Goal: Task Accomplishment & Management: Manage account settings

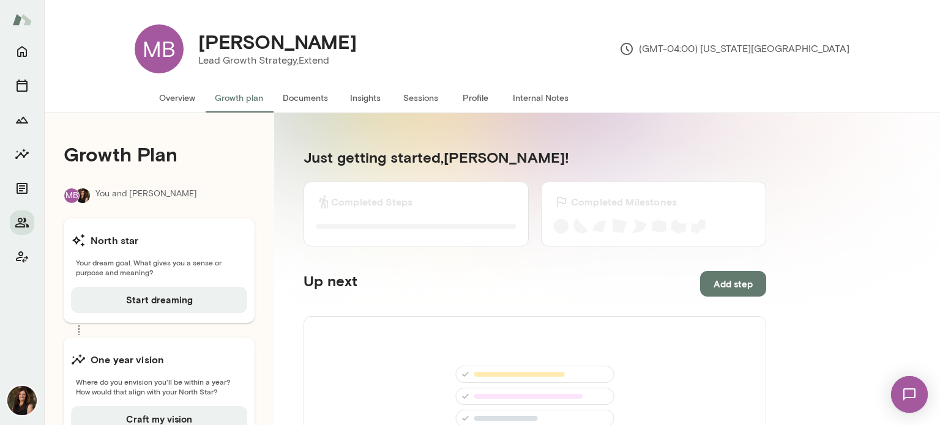
scroll to position [61, 0]
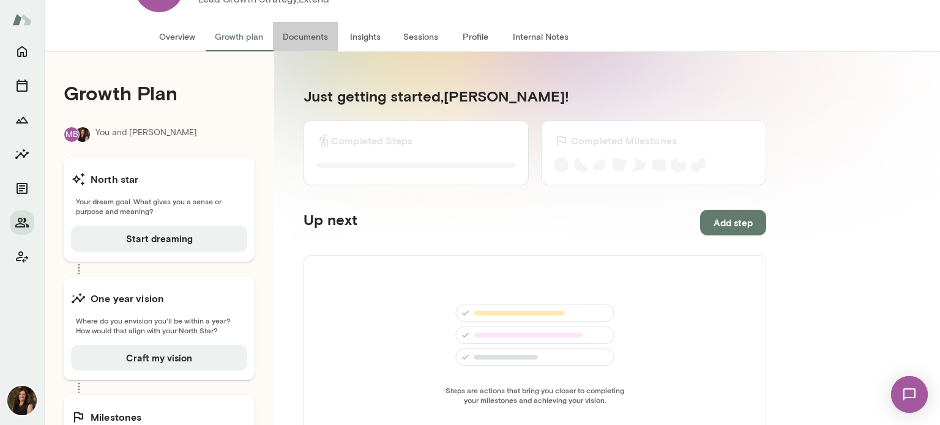
click at [321, 39] on button "Documents" at bounding box center [305, 36] width 65 height 29
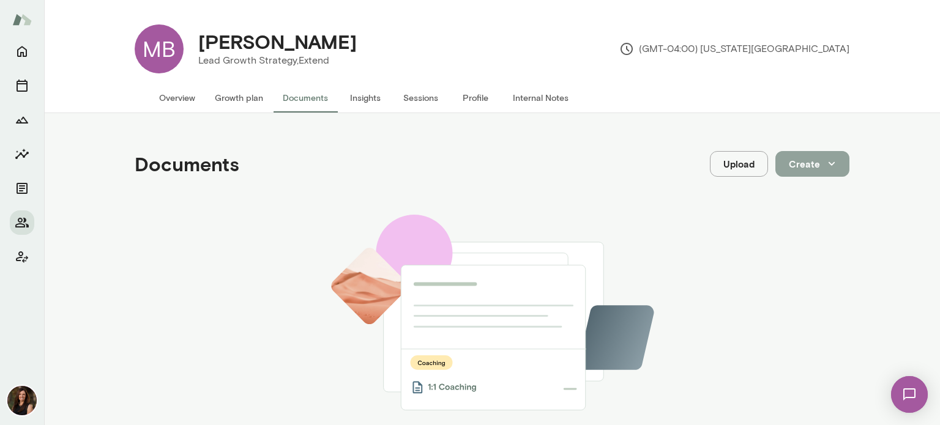
click at [794, 159] on button "Create" at bounding box center [812, 164] width 74 height 26
click at [747, 162] on div at bounding box center [470, 212] width 940 height 425
click at [747, 163] on button "Upload" at bounding box center [739, 164] width 58 height 26
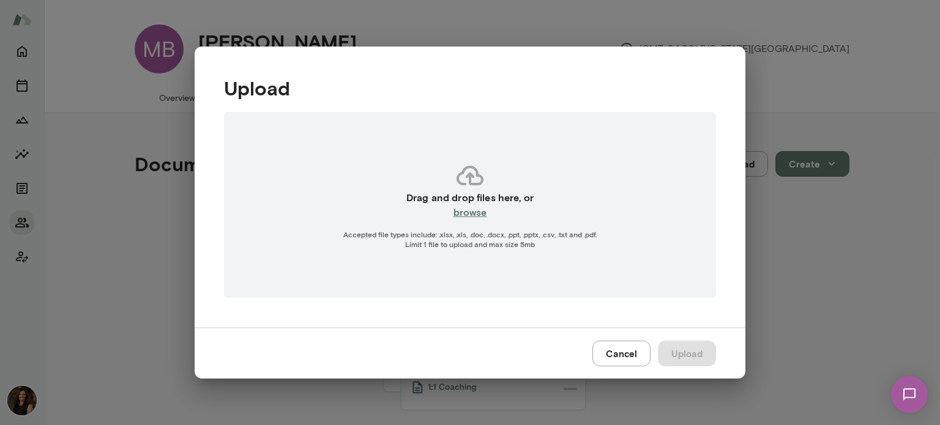
click at [626, 354] on button "Cancel" at bounding box center [621, 354] width 58 height 26
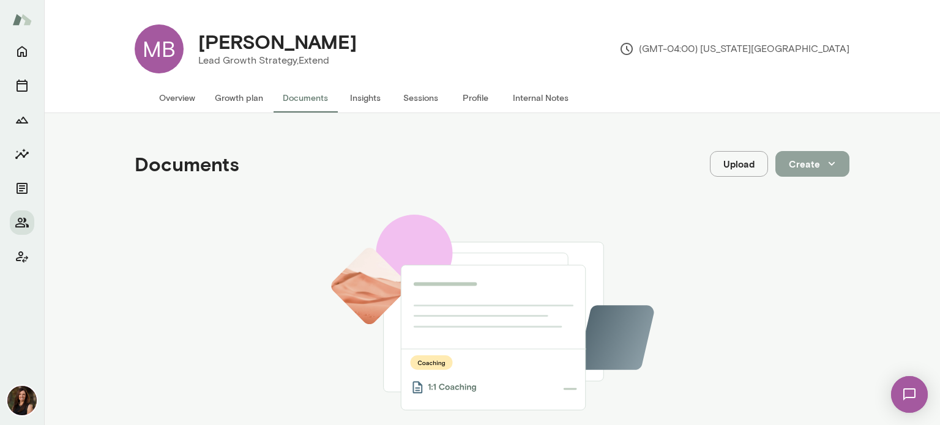
click at [825, 168] on icon "button" at bounding box center [831, 163] width 13 height 13
click at [614, 212] on div at bounding box center [470, 212] width 940 height 425
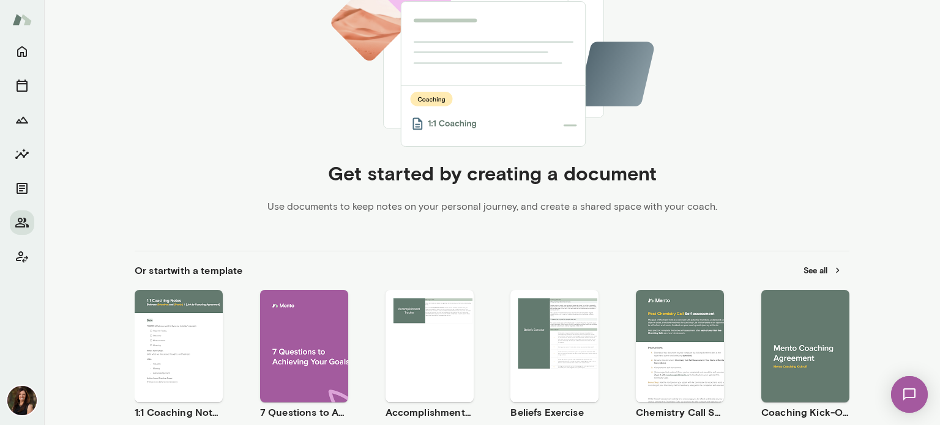
scroll to position [306, 0]
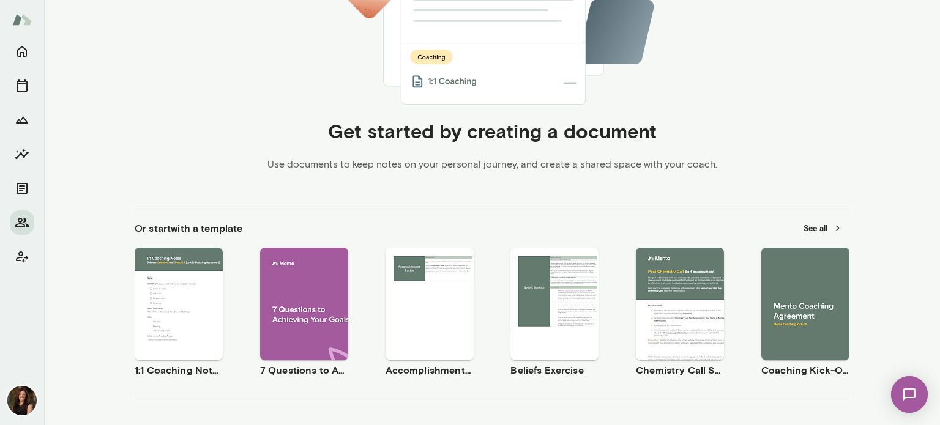
click at [816, 292] on span "Use template" at bounding box center [812, 294] width 45 height 10
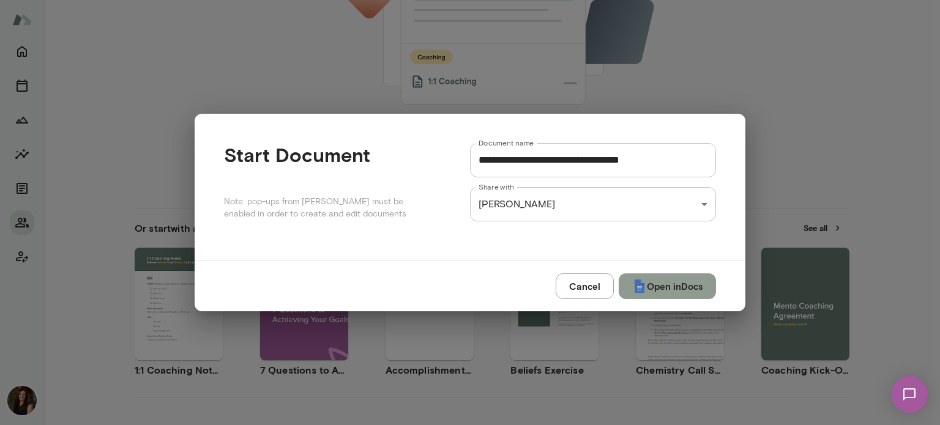
click at [663, 282] on button "Open in Docs" at bounding box center [667, 287] width 97 height 26
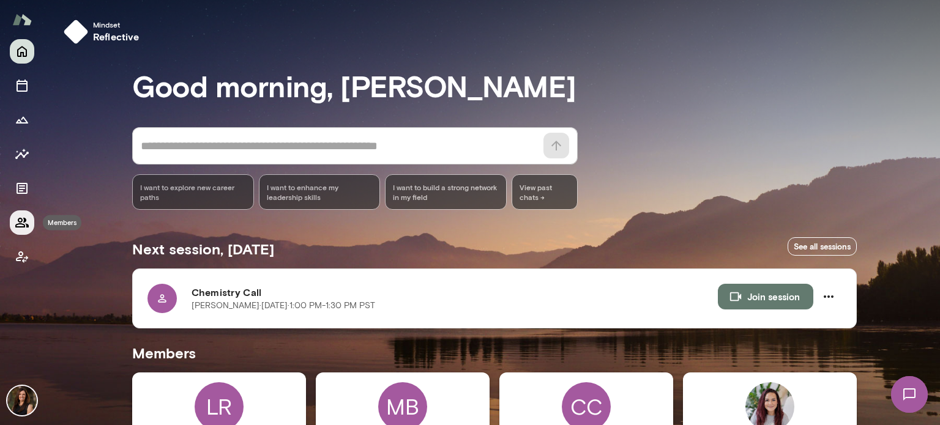
click at [24, 220] on icon "Members" at bounding box center [21, 223] width 13 height 10
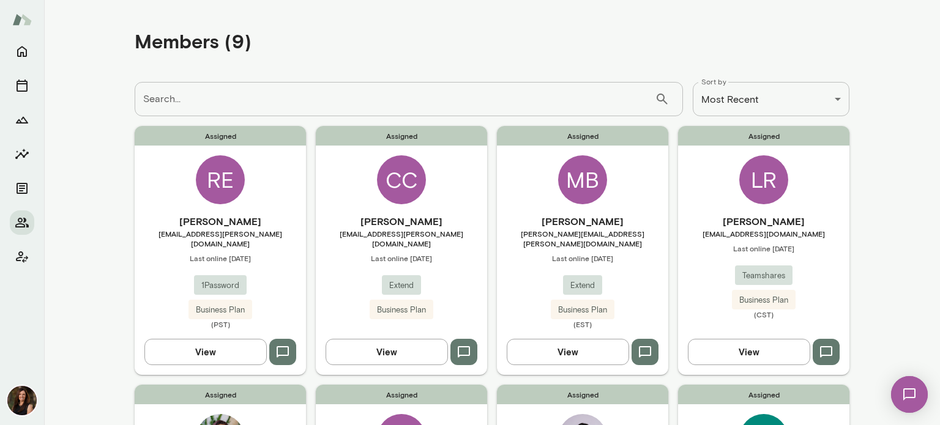
click at [562, 339] on button "View" at bounding box center [568, 352] width 122 height 26
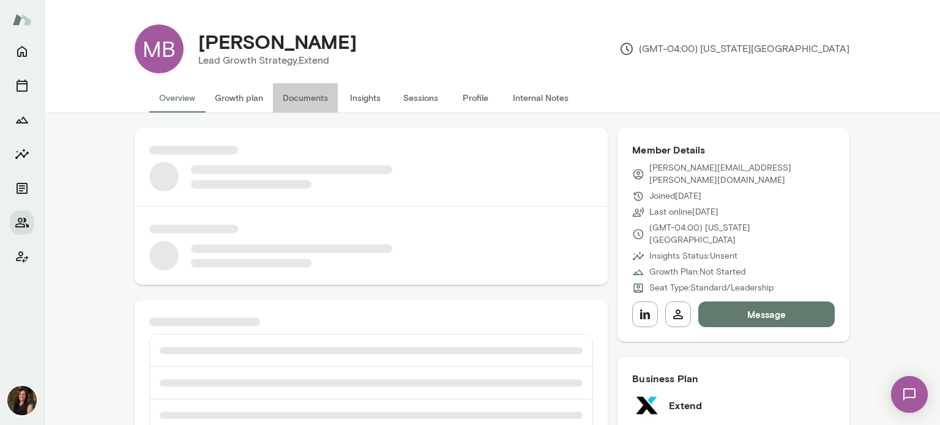
click at [301, 98] on button "Documents" at bounding box center [305, 97] width 65 height 29
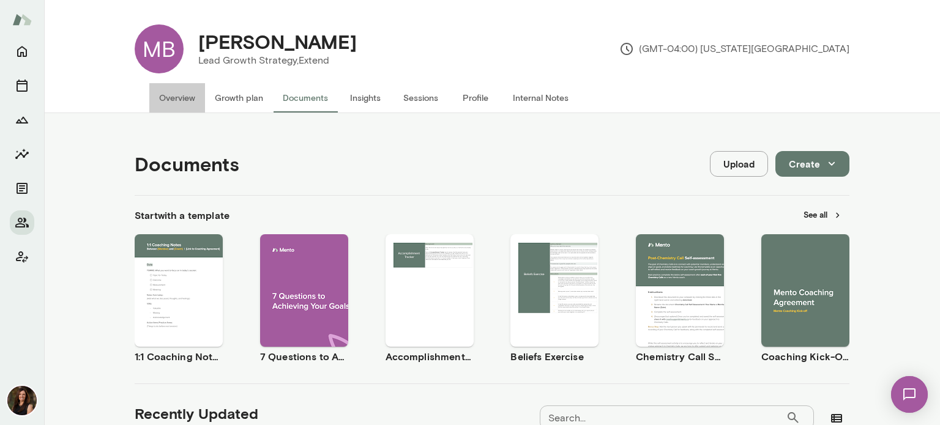
click at [190, 98] on button "Overview" at bounding box center [177, 97] width 56 height 29
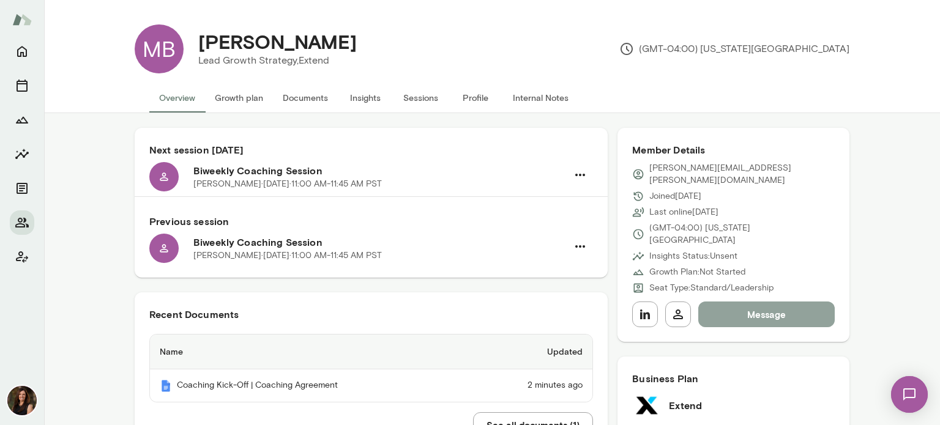
click at [771, 302] on button "Message" at bounding box center [766, 315] width 136 height 26
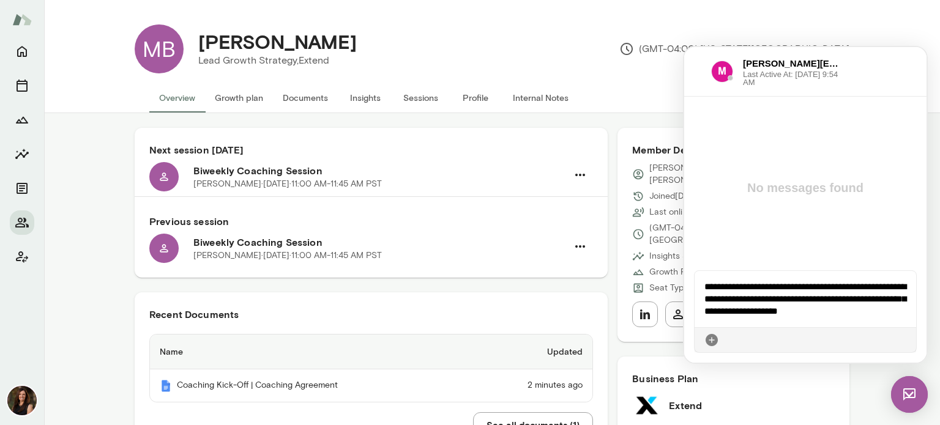
click at [906, 340] on icon at bounding box center [906, 340] width 0 height 0
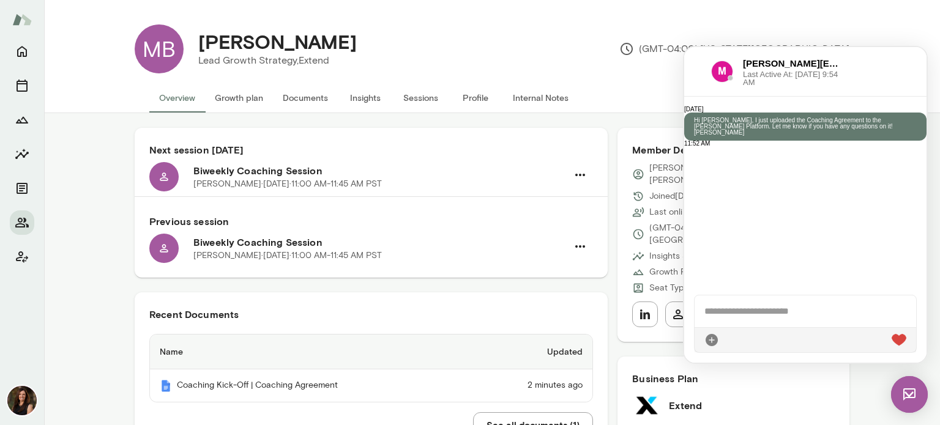
drag, startPoint x: 916, startPoint y: 388, endPoint x: 1801, endPoint y: 742, distance: 953.1
click at [916, 388] on img at bounding box center [909, 394] width 37 height 37
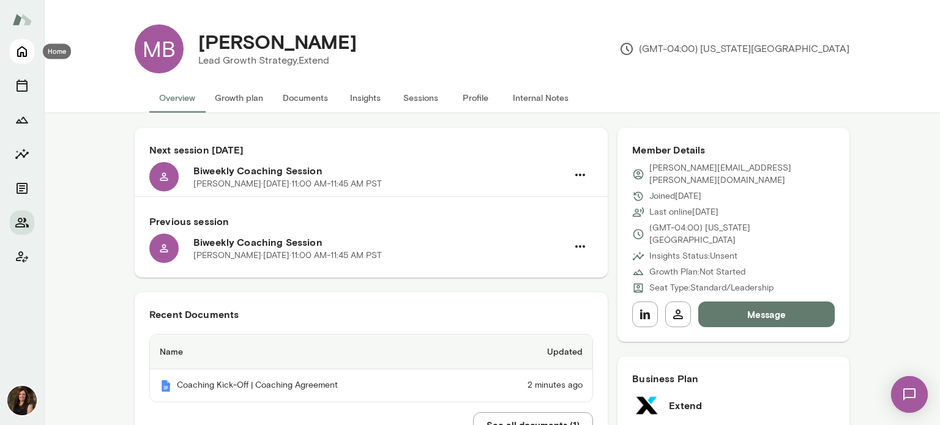
click at [22, 50] on icon "Home" at bounding box center [22, 51] width 15 height 15
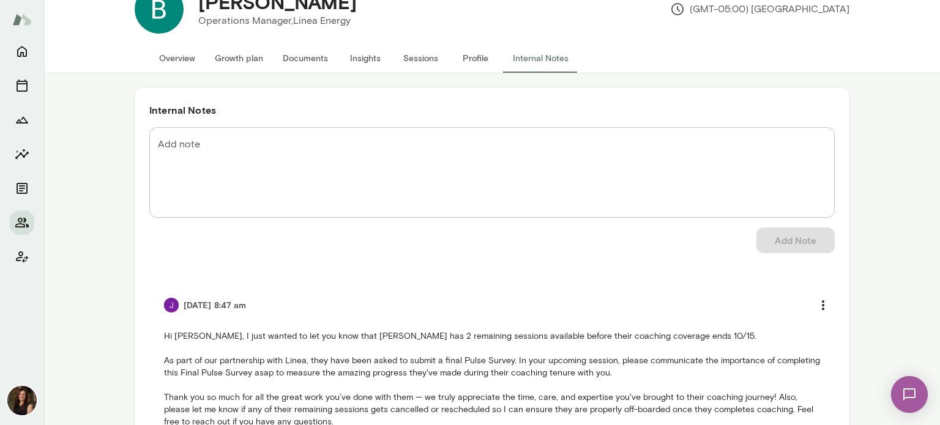
scroll to position [61, 0]
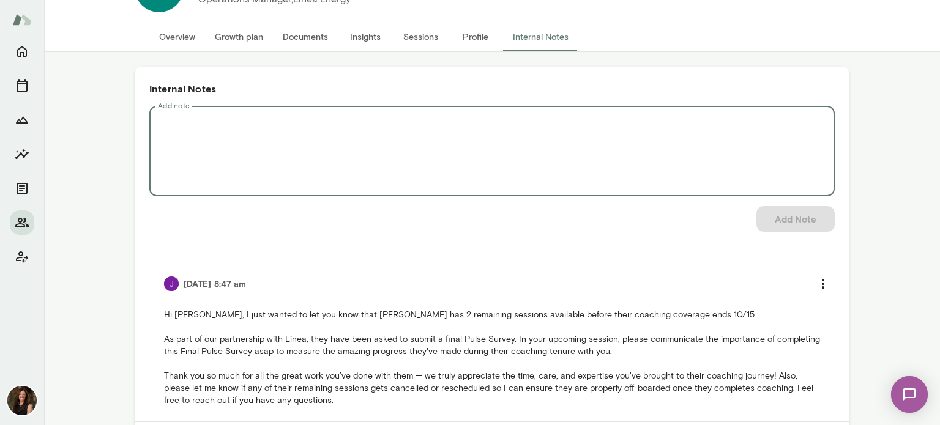
click at [330, 120] on textarea "Add note" at bounding box center [492, 151] width 668 height 70
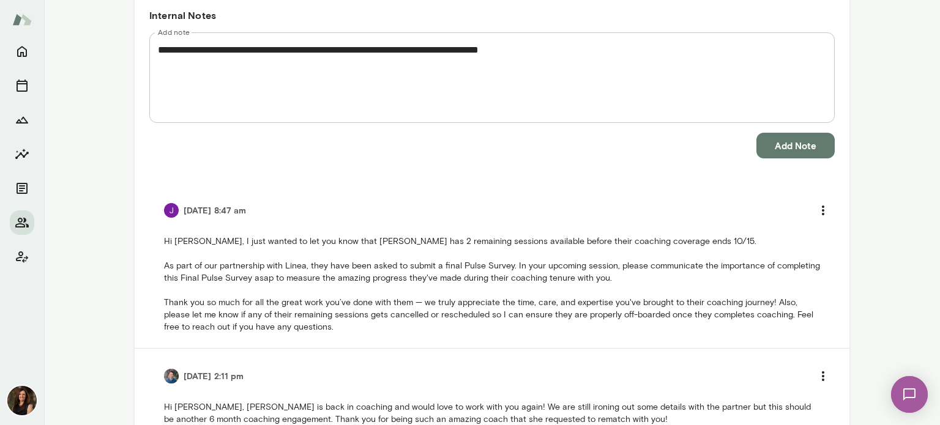
scroll to position [116, 0]
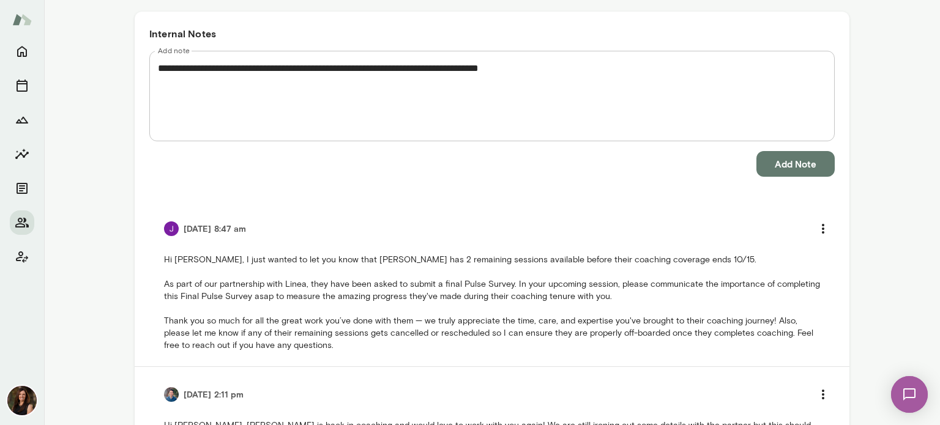
click at [414, 67] on textarea "**********" at bounding box center [492, 96] width 668 height 70
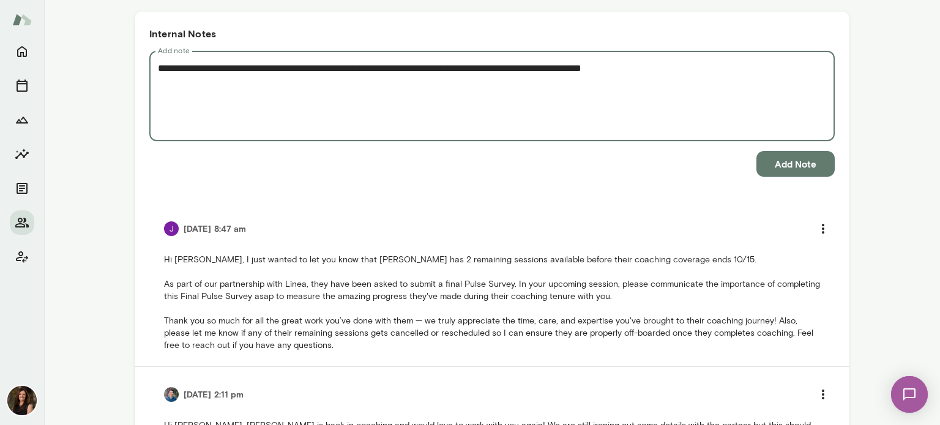
click at [668, 69] on textarea "**********" at bounding box center [492, 96] width 668 height 70
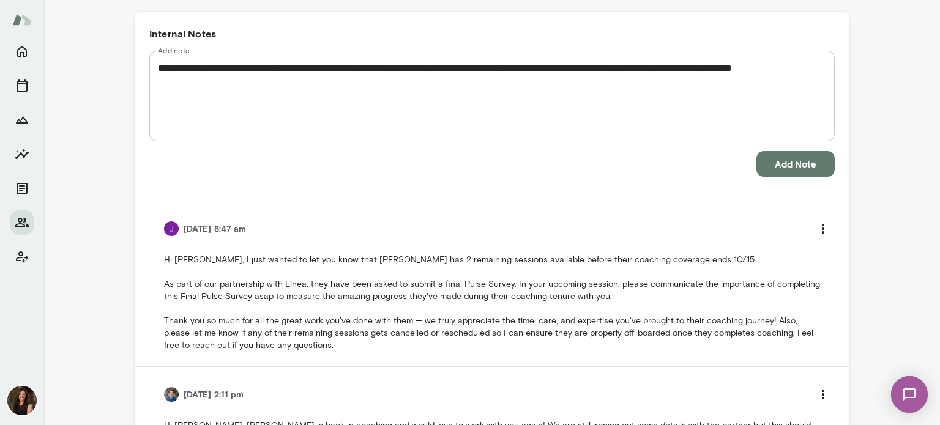
click at [821, 68] on div "**********" at bounding box center [491, 96] width 685 height 91
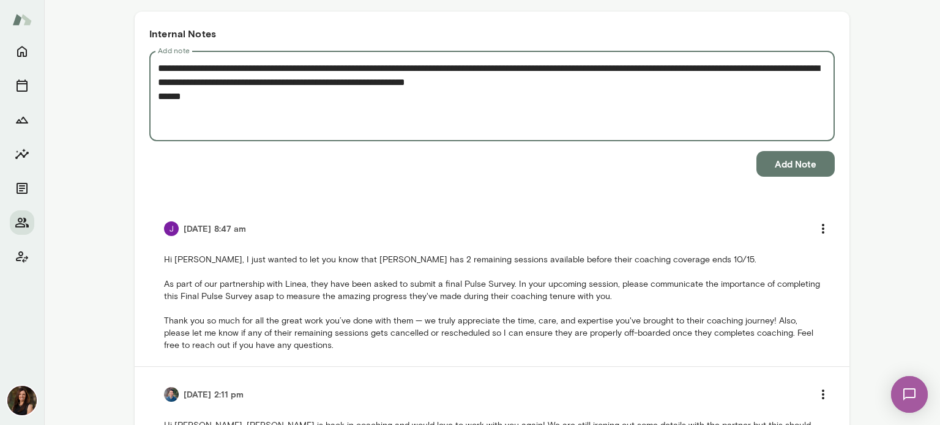
click at [161, 97] on textarea "**********" at bounding box center [492, 96] width 668 height 70
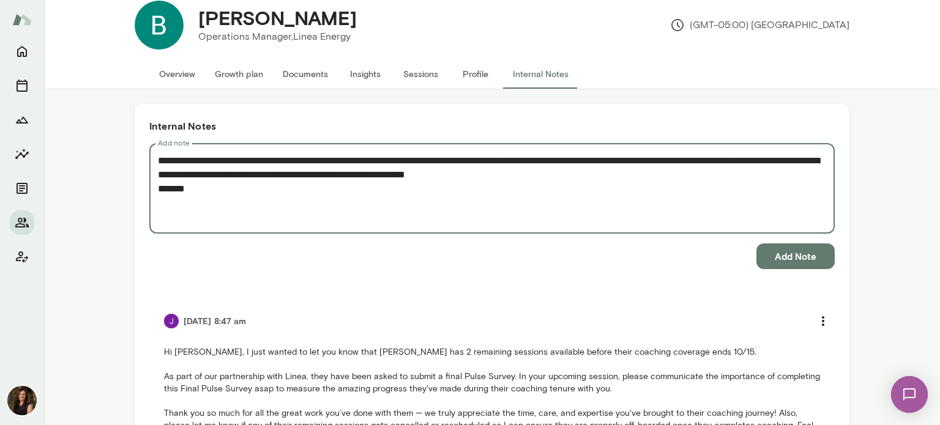
scroll to position [0, 0]
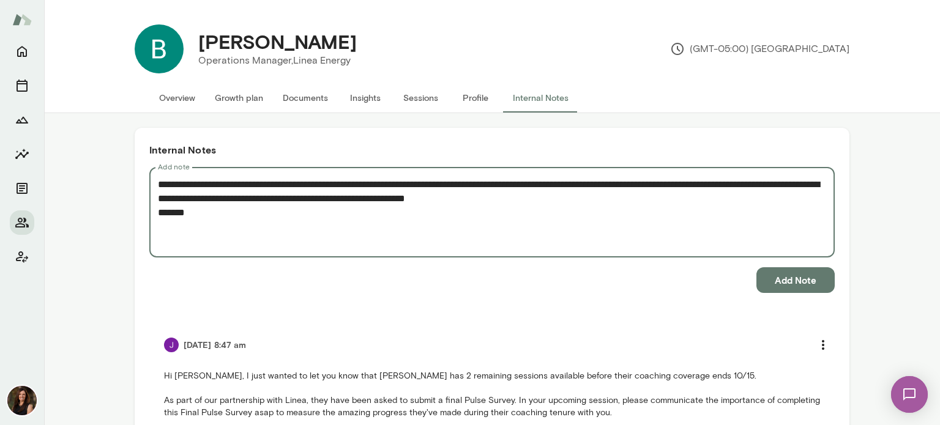
type textarea "**********"
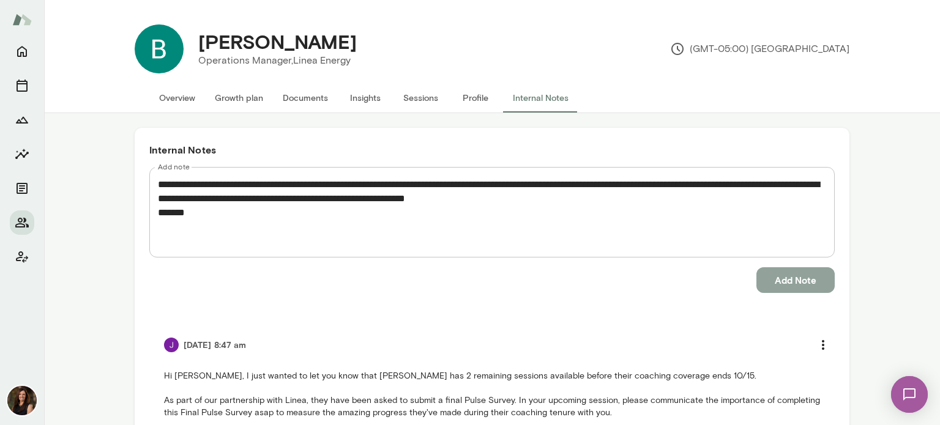
click at [771, 285] on button "Add Note" at bounding box center [795, 280] width 78 height 26
